Goal: Navigation & Orientation: Find specific page/section

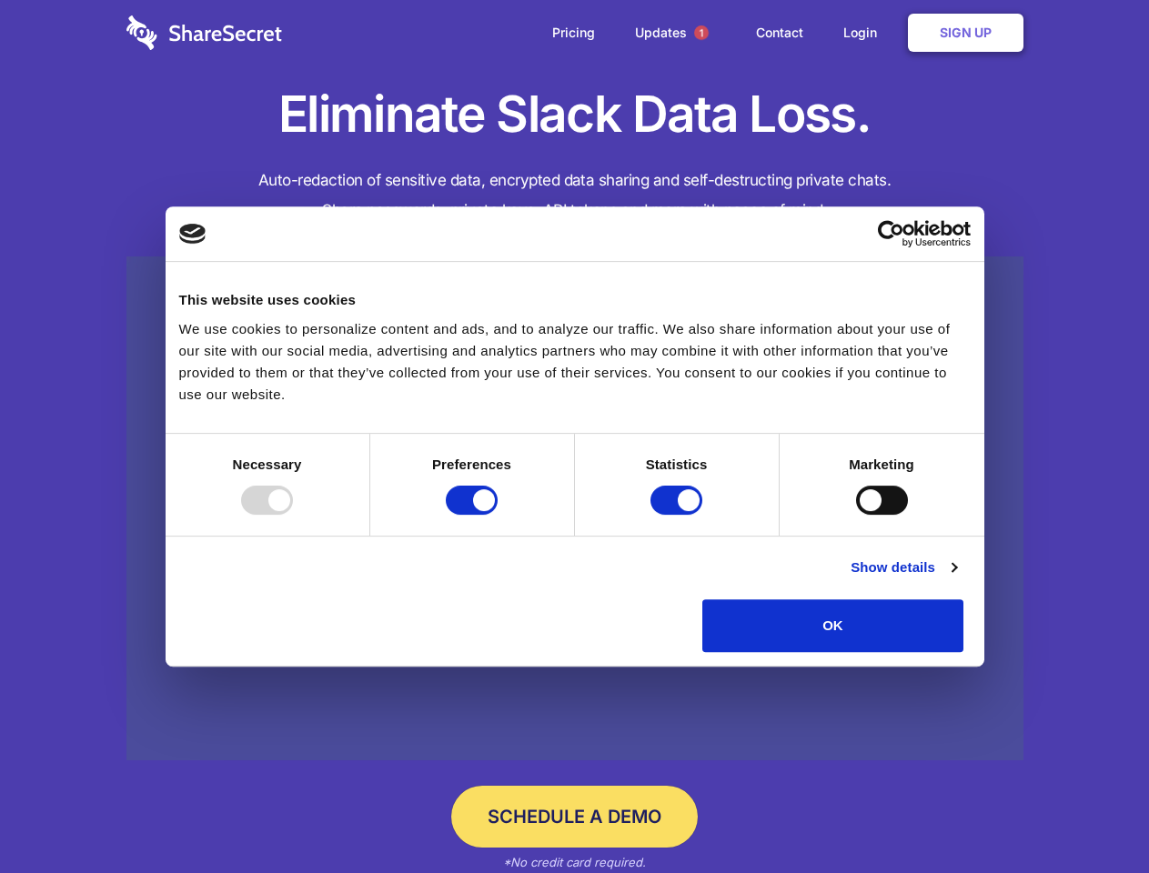
click at [293, 515] on div at bounding box center [267, 500] width 52 height 29
click at [498, 515] on input "Preferences" at bounding box center [472, 500] width 52 height 29
checkbox input "false"
click at [679, 515] on input "Statistics" at bounding box center [676, 500] width 52 height 29
checkbox input "false"
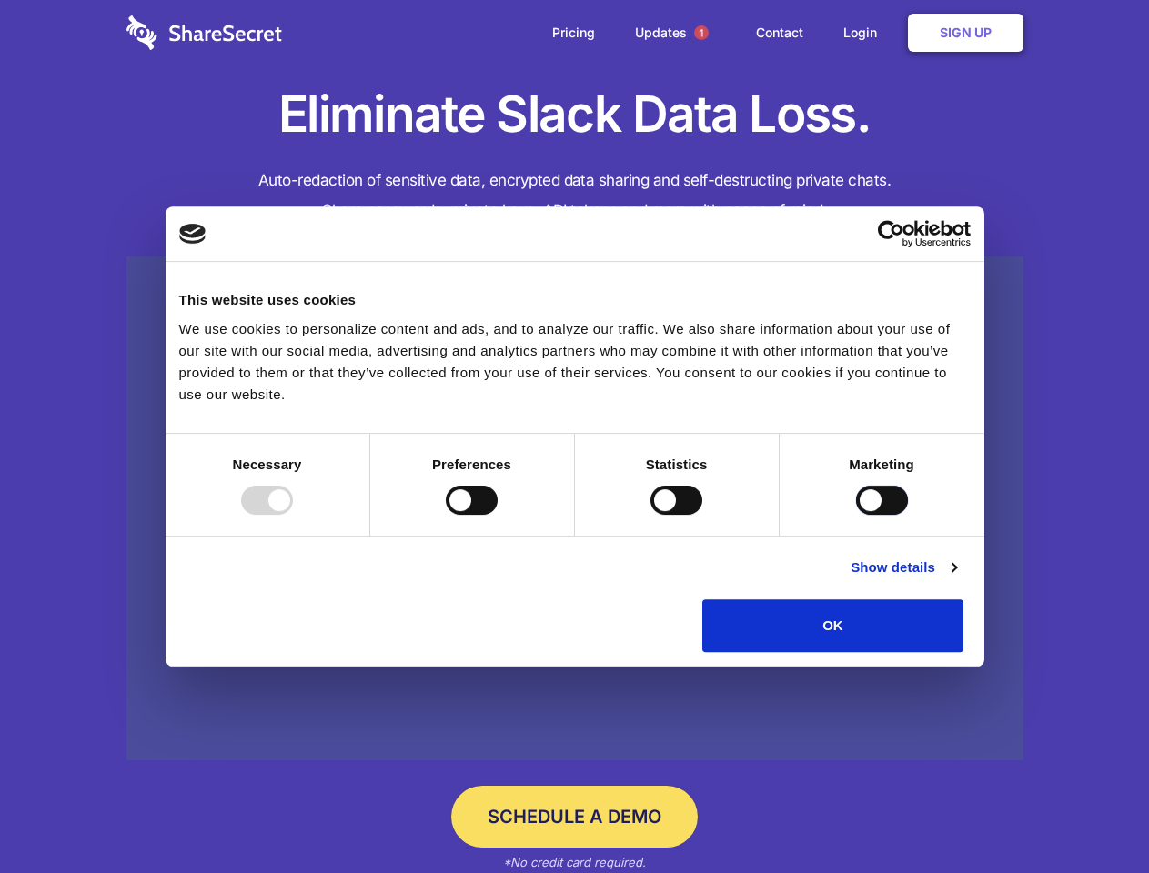
click at [856, 515] on input "Marketing" at bounding box center [882, 500] width 52 height 29
checkbox input "true"
click at [956, 579] on link "Show details" at bounding box center [904, 568] width 106 height 22
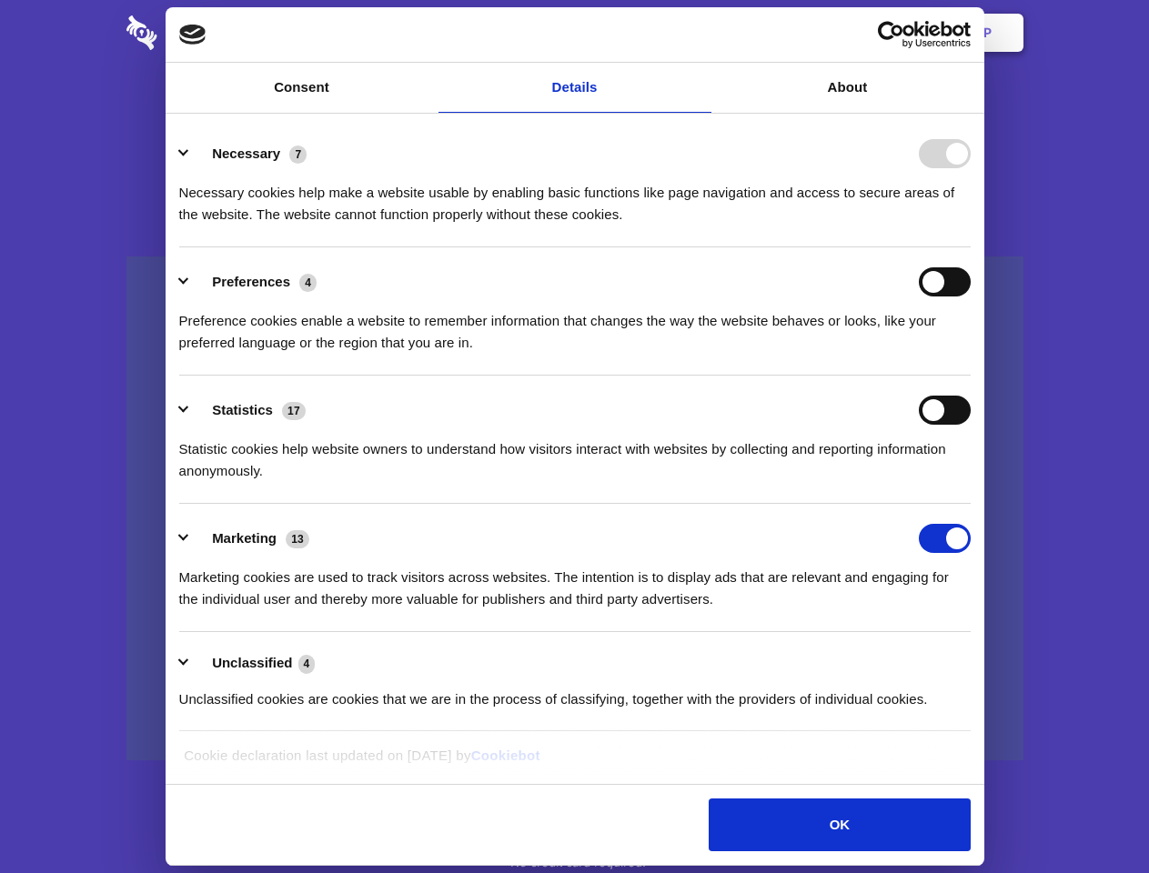
click at [971, 247] on li "Necessary 7 Necessary cookies help make a website usable by enabling basic func…" at bounding box center [574, 183] width 791 height 128
click at [701, 33] on span "1" at bounding box center [701, 32] width 15 height 15
